Goal: Communication & Community: Answer question/provide support

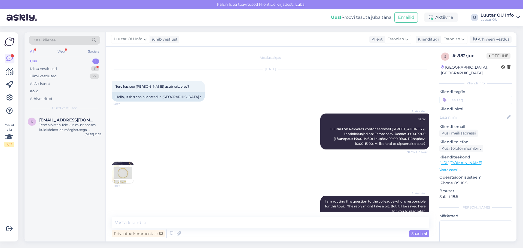
scroll to position [506, 0]
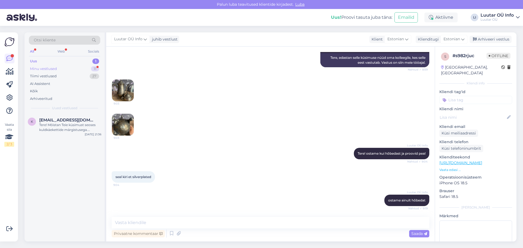
click at [97, 66] on div "11" at bounding box center [95, 68] width 8 height 5
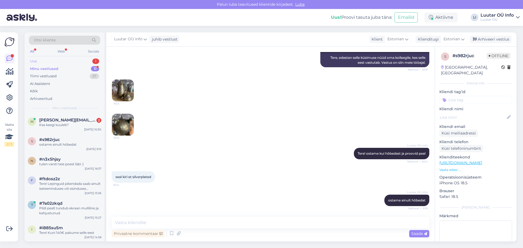
click at [96, 59] on div "1" at bounding box center [95, 61] width 7 height 5
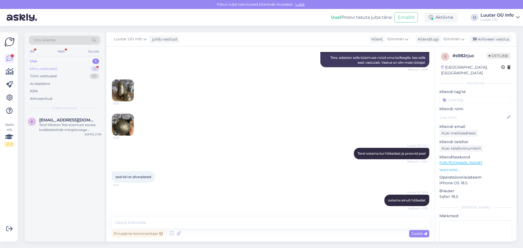
click at [97, 68] on div "11" at bounding box center [95, 68] width 8 height 5
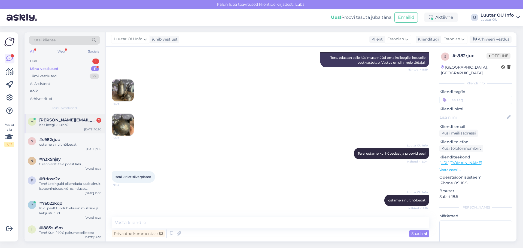
click at [66, 121] on span "[PERSON_NAME][EMAIL_ADDRESS][DOMAIN_NAME]" at bounding box center [67, 120] width 57 height 5
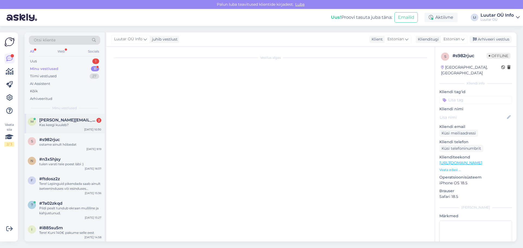
scroll to position [152, 0]
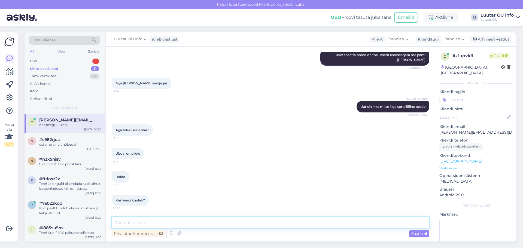
click at [131, 223] on textarea at bounding box center [271, 222] width 318 height 11
type textarea "Uurime"
click at [416, 233] on span "Saada" at bounding box center [419, 233] width 16 height 5
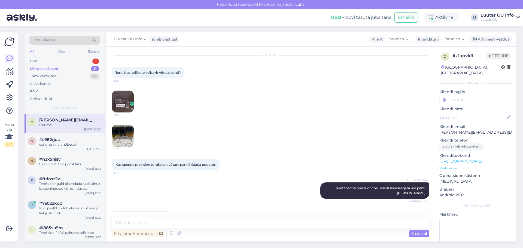
scroll to position [0, 0]
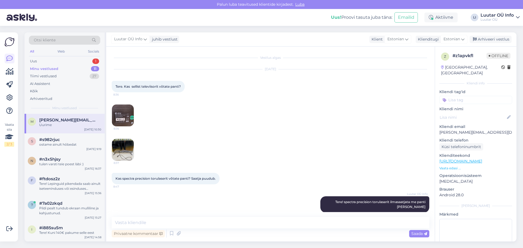
click at [123, 119] on img at bounding box center [123, 116] width 22 height 22
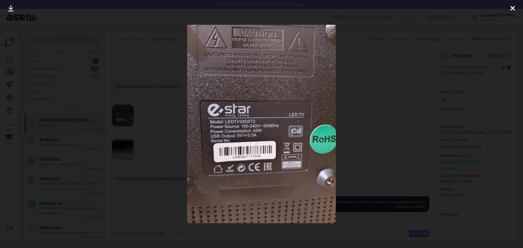
click at [10, 6] on icon at bounding box center [10, 8] width 5 height 7
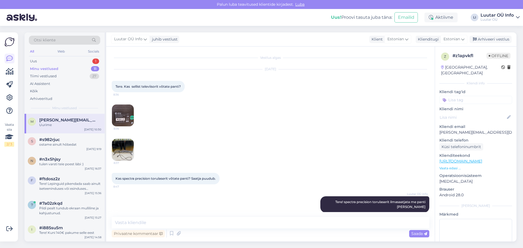
click at [120, 150] on img at bounding box center [123, 150] width 22 height 22
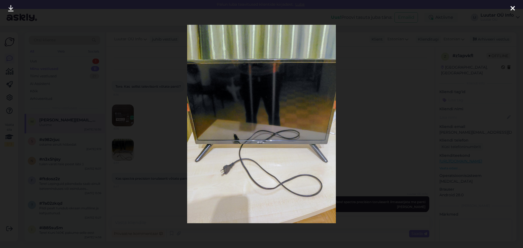
click at [11, 5] on icon at bounding box center [10, 8] width 5 height 7
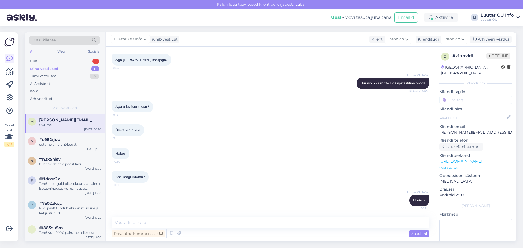
scroll to position [175, 0]
click at [140, 220] on textarea at bounding box center [271, 222] width 318 height 11
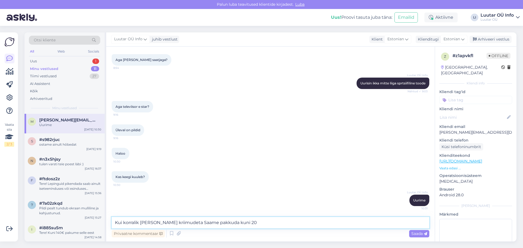
type textarea "Kui korralik [PERSON_NAME] kriimudeta Saame pakkuda kuni 20€"
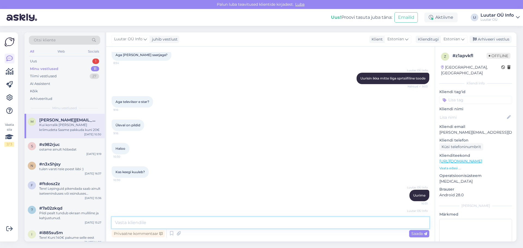
scroll to position [199, 0]
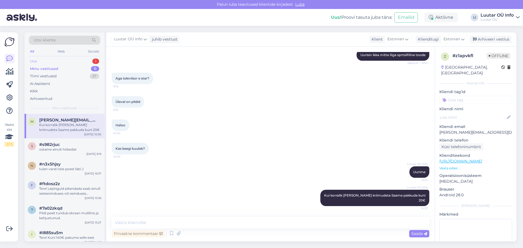
click at [98, 59] on div "1" at bounding box center [95, 61] width 7 height 5
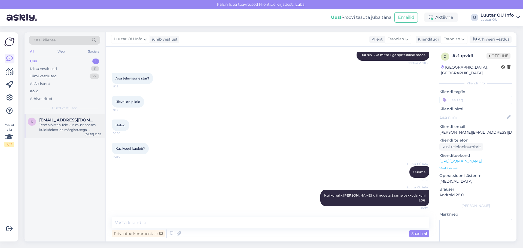
click at [76, 128] on div "Tere! Mõistan Teie küsimust seoses kuldkäekettide märgistusega. [PERSON_NAME] a…" at bounding box center [70, 128] width 62 height 10
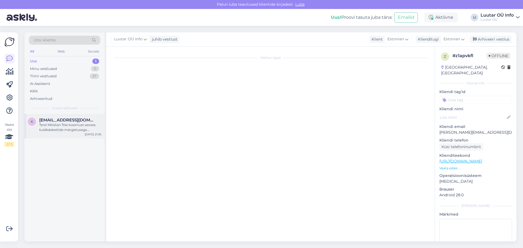
scroll to position [0, 0]
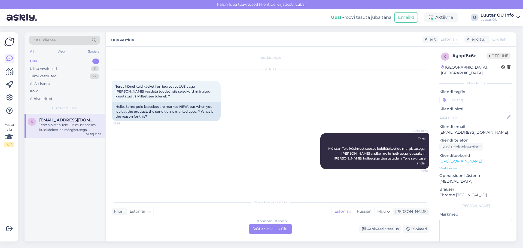
click at [268, 229] on div "Estonian to Estonian Võta vestlus üle" at bounding box center [270, 229] width 43 height 10
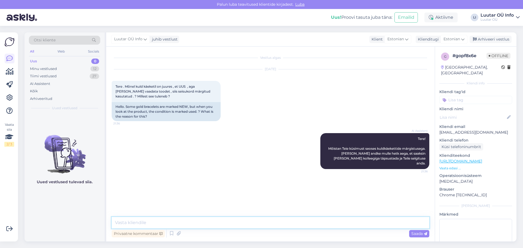
click at [124, 223] on textarea at bounding box center [271, 222] width 318 height 11
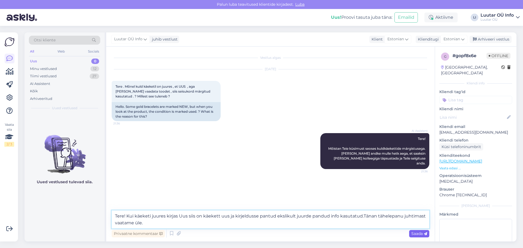
type textarea "Tere! Kui käeketi juures kirjas Uus siis on käekett uus ja kirjeldusse pantud e…"
click at [418, 233] on span "Saada" at bounding box center [419, 233] width 16 height 5
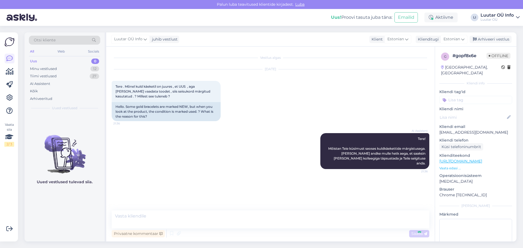
scroll to position [3, 0]
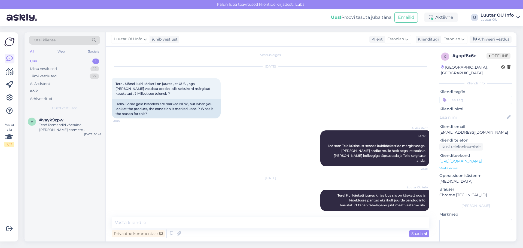
click at [95, 61] on div "1" at bounding box center [95, 61] width 7 height 5
click at [75, 128] on div "Tere! Teemandid võetakse [PERSON_NAME] esemete hindamisel arvesse. Teemantidega…" at bounding box center [70, 128] width 62 height 10
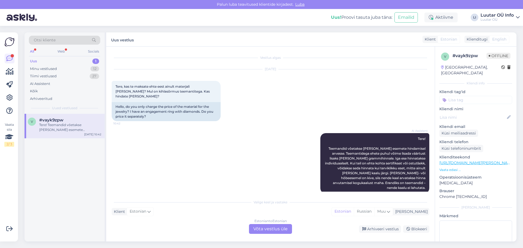
click at [94, 61] on div "1" at bounding box center [95, 61] width 7 height 5
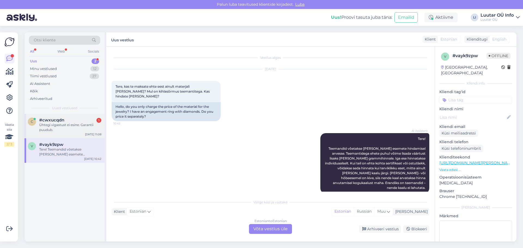
click at [60, 125] on div "Ühtegi vigastust ei esine. Garantii puudub." at bounding box center [70, 128] width 62 height 10
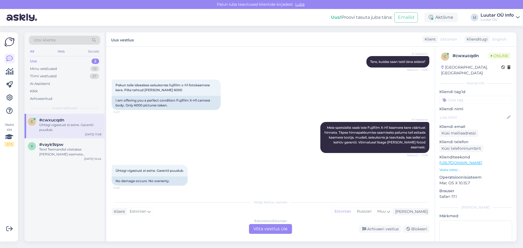
click at [263, 231] on div "Estonian to Estonian Võta vestlus üle" at bounding box center [270, 229] width 43 height 10
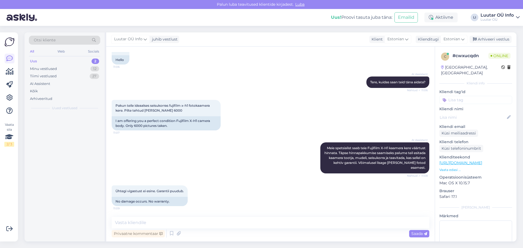
scroll to position [37, 0]
click at [135, 224] on textarea at bounding box center [271, 222] width 318 height 11
click at [125, 223] on textarea "Tere uurime" at bounding box center [271, 222] width 318 height 11
type textarea "Tere!uurime"
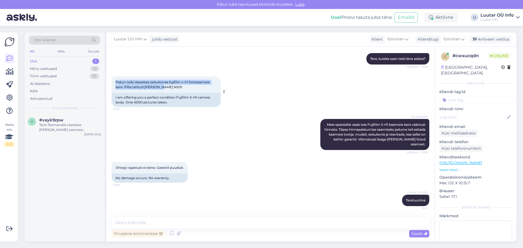
drag, startPoint x: 115, startPoint y: 81, endPoint x: 208, endPoint y: 85, distance: 93.0
click at [208, 85] on div "Pakun teile ideaalses seisukorras fujifilm x-h1 fotokaamera kere. Pilte tehtud …" at bounding box center [166, 85] width 109 height 16
copy span "Pakun teile ideaalses seisukorras fujifilm x-h1 fotokaamera kere. Pilte tehtud …"
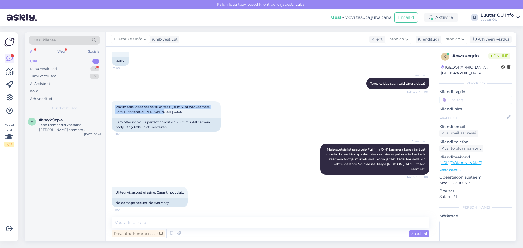
scroll to position [31, 0]
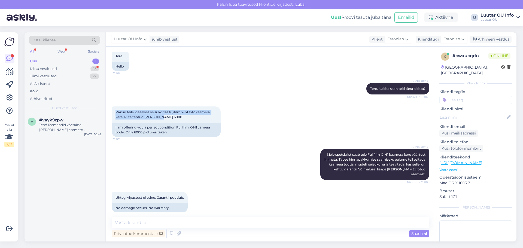
click at [280, 120] on div "Pakun teile ideaalses seisukorras fujifilm x-h1 fotokaamera kere. Pilte tehtud …" at bounding box center [271, 122] width 318 height 43
drag, startPoint x: 169, startPoint y: 112, endPoint x: 213, endPoint y: 113, distance: 44.4
click at [213, 113] on div "Pakun teile ideaalses seisukorras fujifilm x-h1 fotokaamera kere. Pilte tehtud …" at bounding box center [166, 115] width 109 height 16
click at [259, 110] on div "Pakun teile ideaalses seisukorras fujifilm x-h1 fotokaamera kere. Pilte tehtud …" at bounding box center [271, 122] width 318 height 43
drag, startPoint x: 169, startPoint y: 113, endPoint x: 211, endPoint y: 114, distance: 42.0
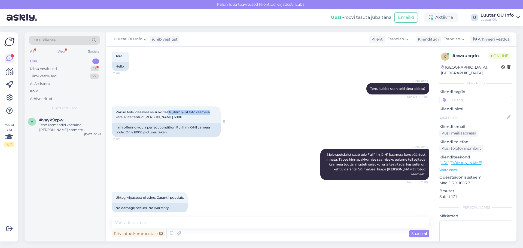
click at [211, 114] on span "Pakun teile ideaalses seisukorras fujifilm x-h1 fotokaamera kere. Pilte tehtud …" at bounding box center [163, 114] width 95 height 9
copy span "fujifilm x-h1 fotokaamera"
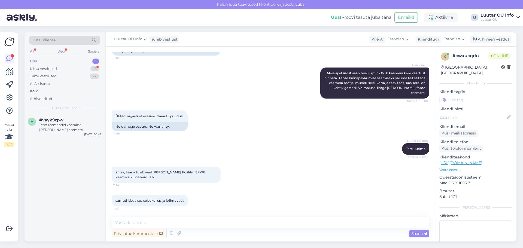
scroll to position [112, 0]
click at [129, 225] on textarea at bounding box center [271, 222] width 318 height 11
paste textarea "fujifilm x-h1 fotokaamera"
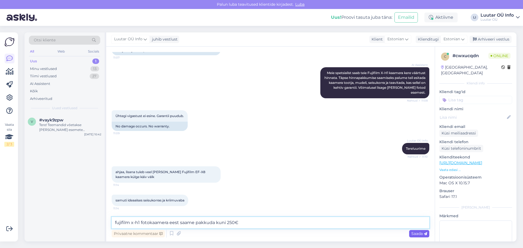
type textarea "fujifilm x-h1 fotokaamera eest saame pakkuda kuni 250€"
click at [419, 233] on span "Saada" at bounding box center [419, 233] width 16 height 5
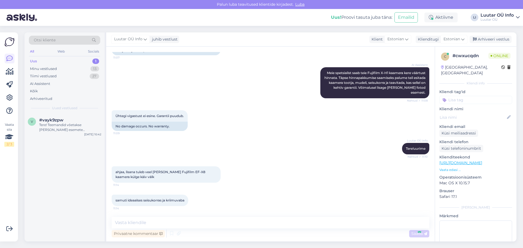
scroll to position [136, 0]
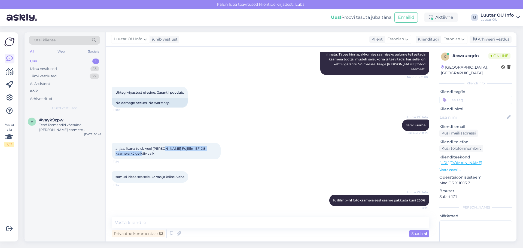
drag, startPoint x: 164, startPoint y: 149, endPoint x: 212, endPoint y: 153, distance: 48.4
click at [212, 153] on div "ahjaa, lisana tuleb veel [PERSON_NAME] Fujifilm EF-X8 kaamera külge käiv välk 1…" at bounding box center [166, 151] width 109 height 16
copy span "Fujifilm EF-X8 kaamera külge käiv välk"
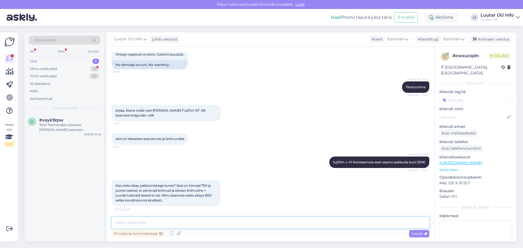
click at [121, 221] on textarea at bounding box center [271, 222] width 318 height 11
type textarea "o"
type textarea "Oleme kursis"
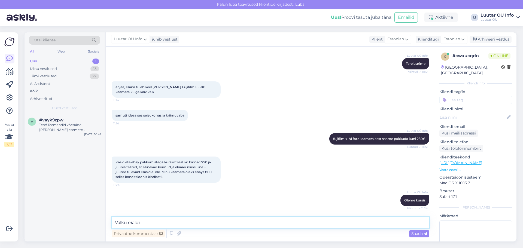
scroll to position [231, 0]
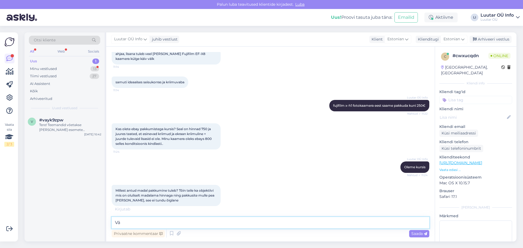
type textarea "V"
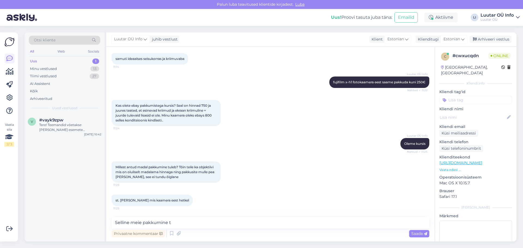
click at [343, 170] on div "Millest antud madal pakkumine tuleb? Tõin teile ka objektiivi mis on oluliselt …" at bounding box center [271, 172] width 318 height 33
click at [180, 223] on textarea "Selline meie pakkumine t" at bounding box center [271, 222] width 318 height 11
type textarea "Selline meie pakkumine teile on"
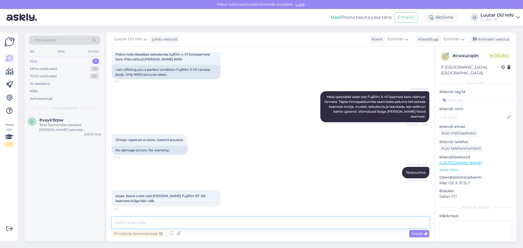
scroll to position [87, 0]
